Goal: Transaction & Acquisition: Subscribe to service/newsletter

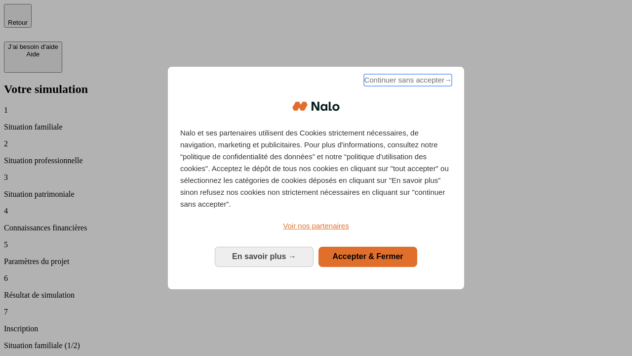
click at [407, 81] on span "Continuer sans accepter →" at bounding box center [408, 80] width 88 height 12
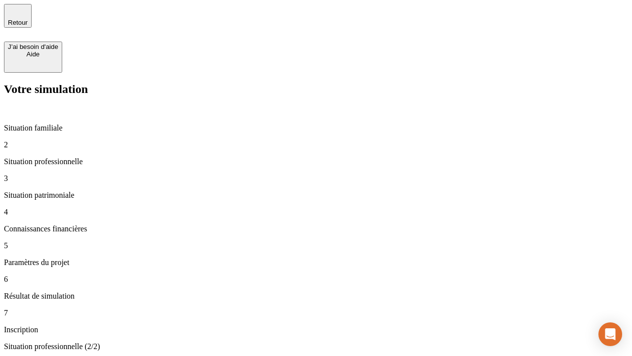
type input "30 000"
type input "0"
type input "1 000"
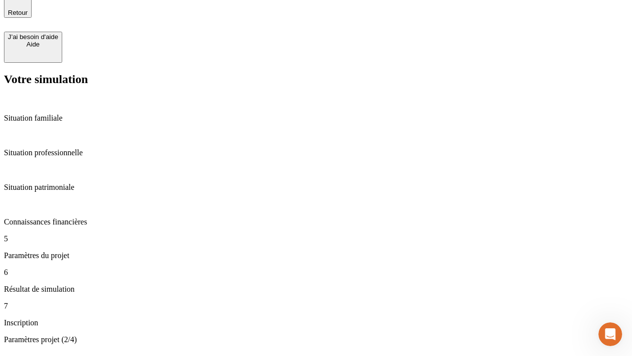
type input "40"
type input "200 000"
type input "640"
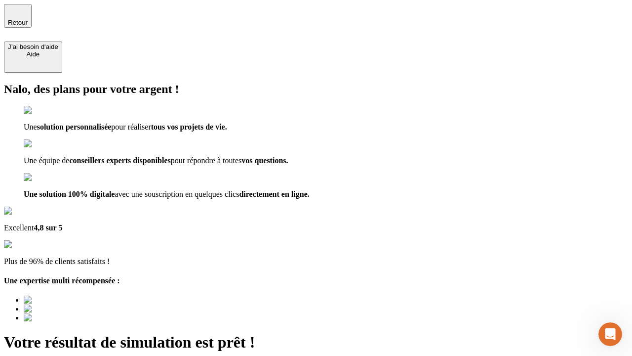
type input "[EMAIL_ADDRESS][DOMAIN_NAME]"
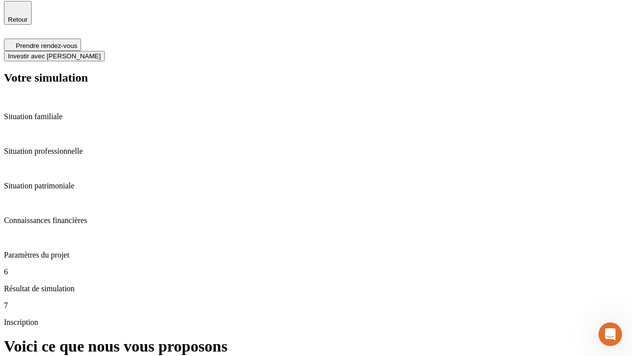
click at [101, 52] on span "Investir avec [PERSON_NAME]" at bounding box center [54, 55] width 93 height 7
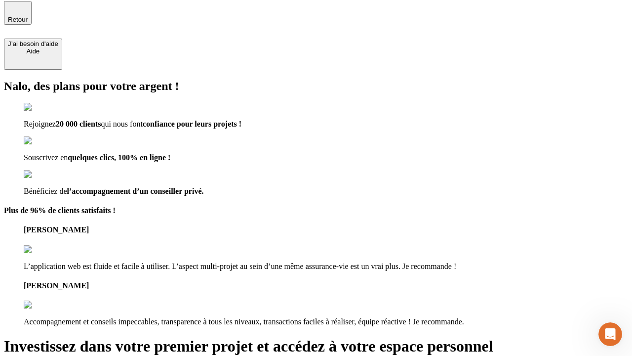
scroll to position [2, 0]
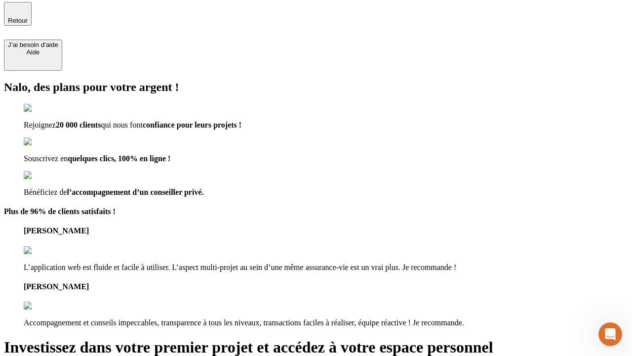
type input "[PERSON_NAME][EMAIL_ADDRESS][DOMAIN_NAME]"
